Goal: Task Accomplishment & Management: Manage account settings

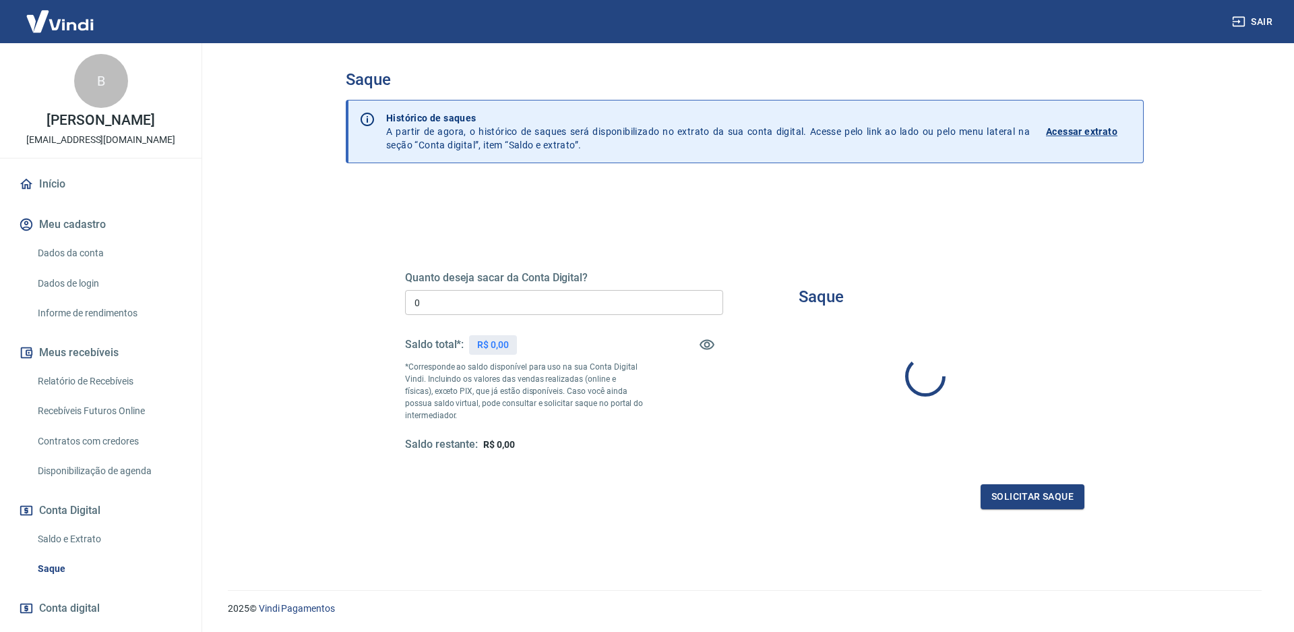
type input "R$ 0,00"
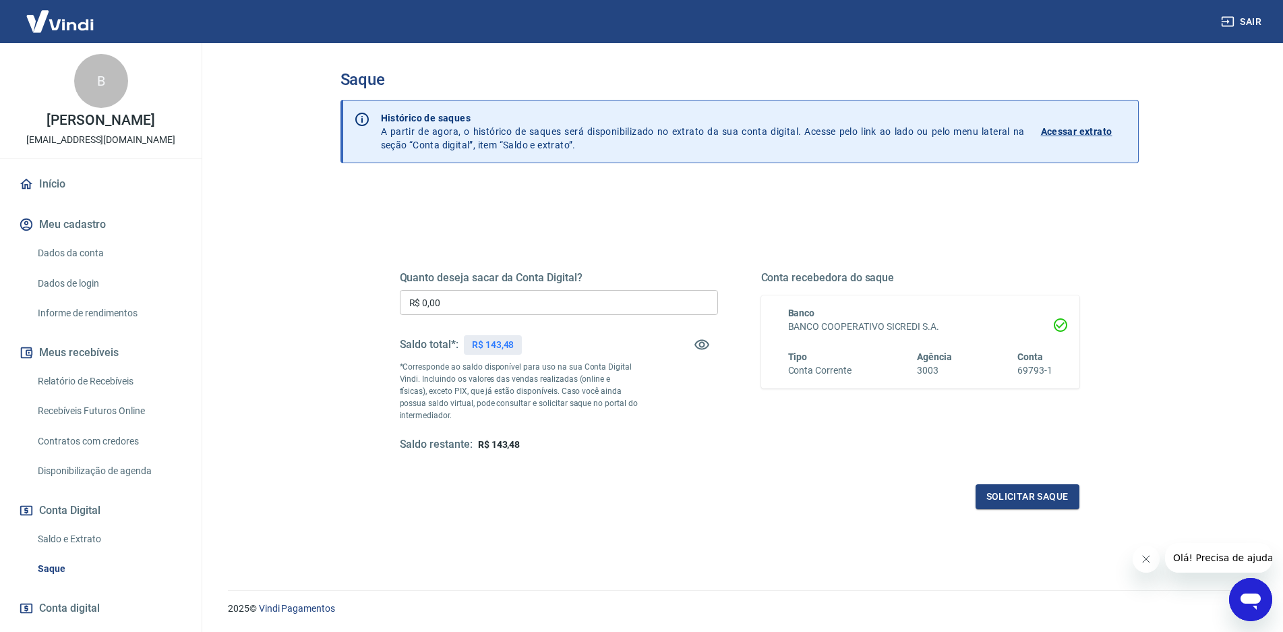
click at [58, 183] on link "Início" at bounding box center [100, 184] width 169 height 30
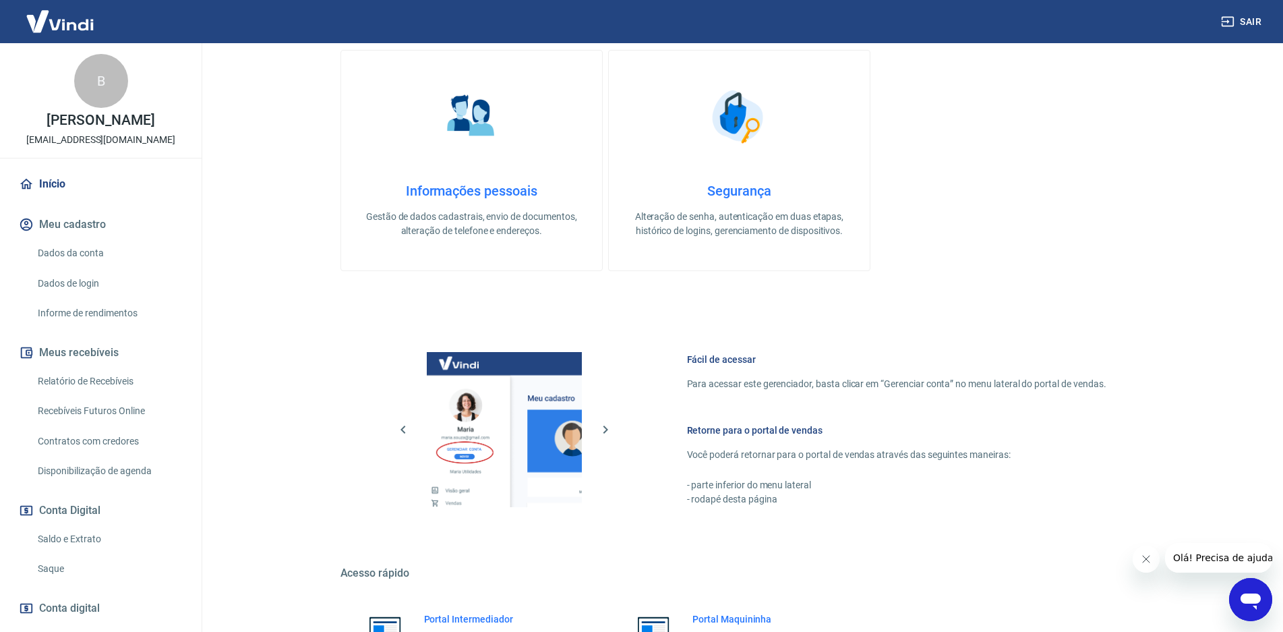
scroll to position [419, 0]
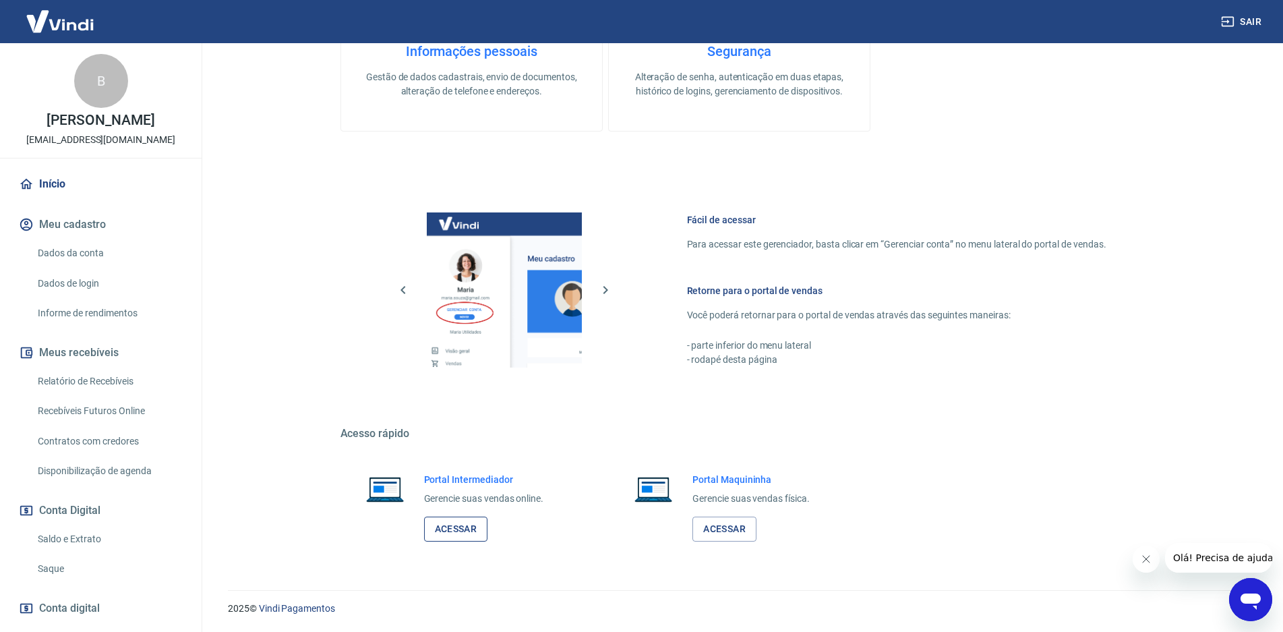
click at [464, 529] on link "Acessar" at bounding box center [456, 528] width 64 height 25
